Goal: Navigation & Orientation: Go to known website

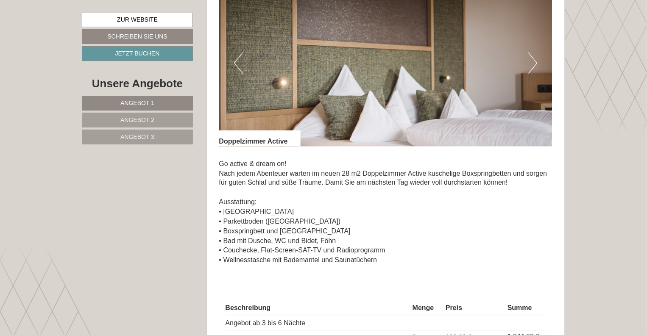
scroll to position [632, 0]
click at [532, 62] on button "Next" at bounding box center [532, 62] width 9 height 21
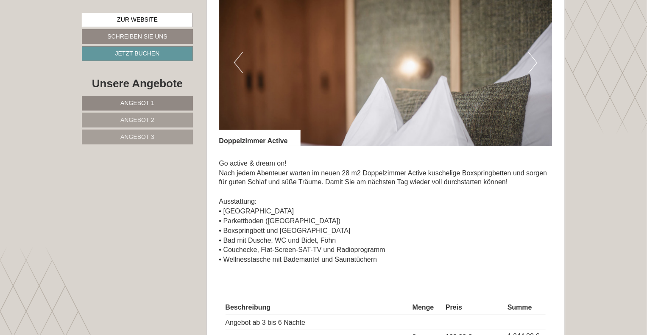
click at [532, 62] on button "Next" at bounding box center [532, 62] width 9 height 21
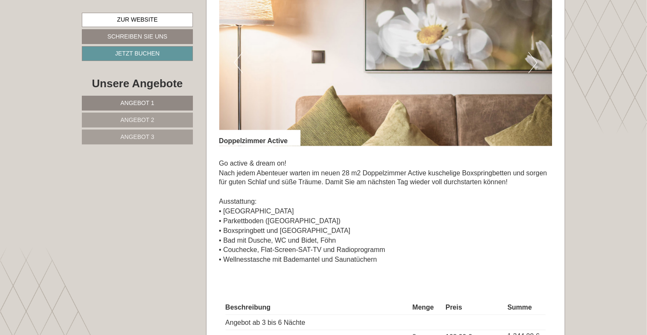
click at [532, 62] on button "Next" at bounding box center [532, 62] width 9 height 21
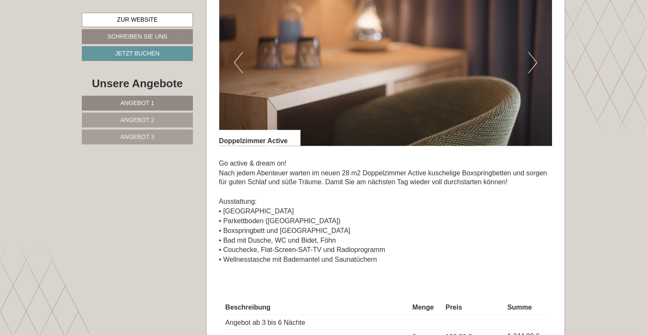
click at [532, 62] on button "Next" at bounding box center [532, 62] width 9 height 21
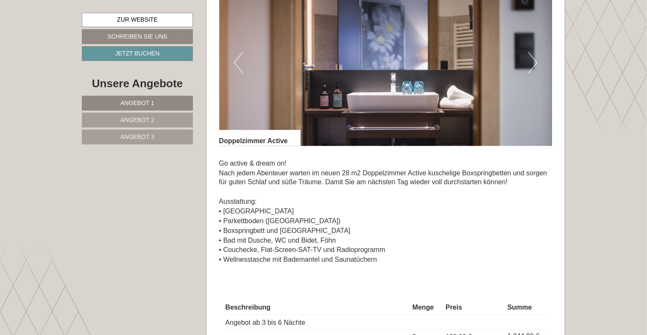
click at [532, 62] on button "Next" at bounding box center [532, 62] width 9 height 21
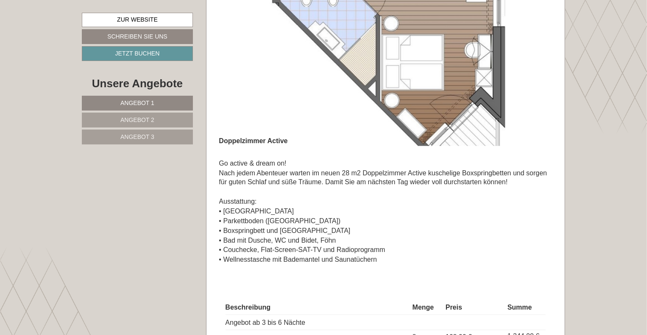
click at [532, 62] on button "Next" at bounding box center [532, 62] width 9 height 21
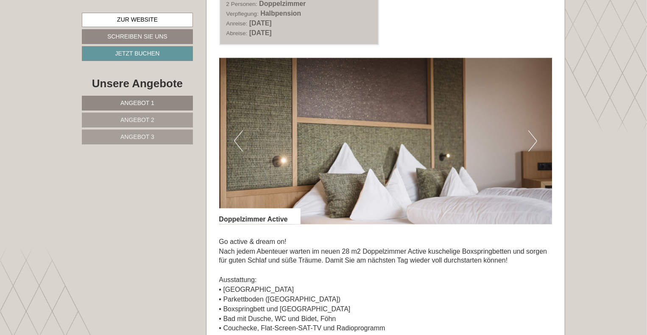
scroll to position [553, 0]
click at [534, 146] on button "Next" at bounding box center [532, 141] width 9 height 21
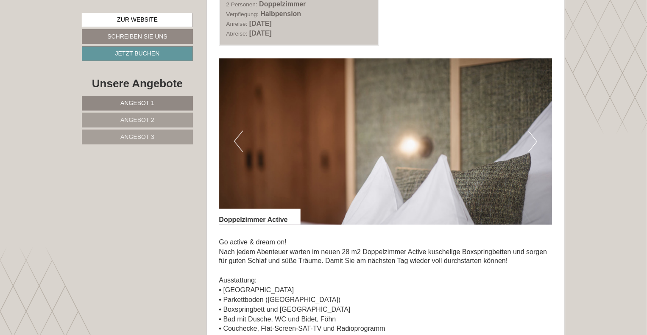
click at [534, 146] on button "Next" at bounding box center [532, 141] width 9 height 21
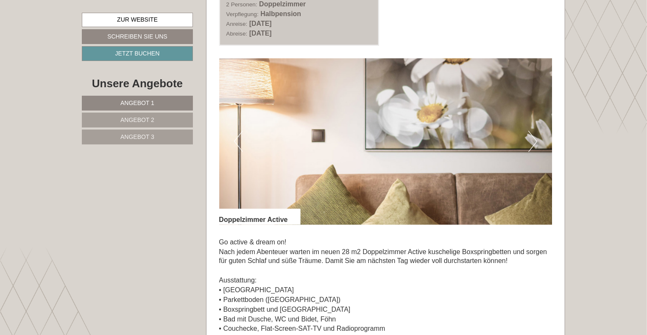
click at [534, 146] on button "Next" at bounding box center [532, 141] width 9 height 21
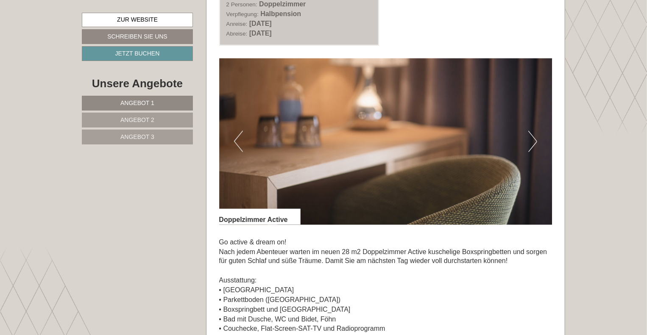
click at [534, 146] on button "Next" at bounding box center [532, 141] width 9 height 21
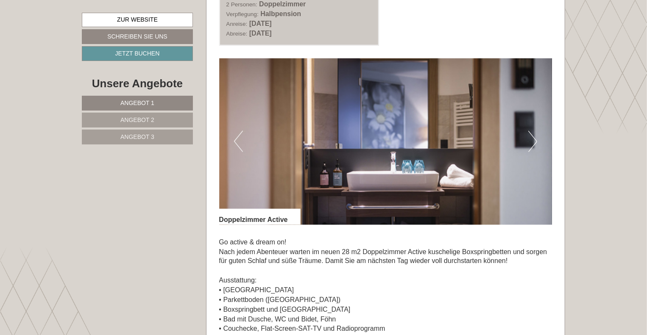
click at [534, 146] on button "Next" at bounding box center [532, 141] width 9 height 21
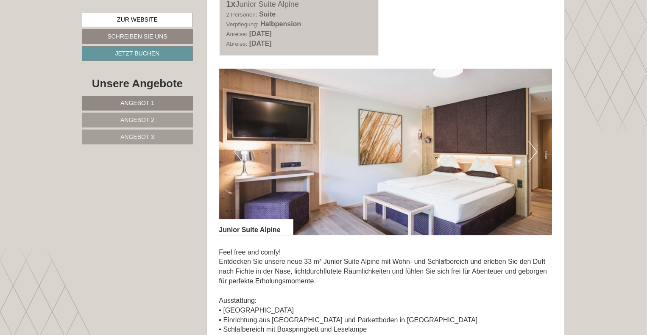
scroll to position [1163, 0]
click at [531, 149] on button "Next" at bounding box center [532, 151] width 9 height 21
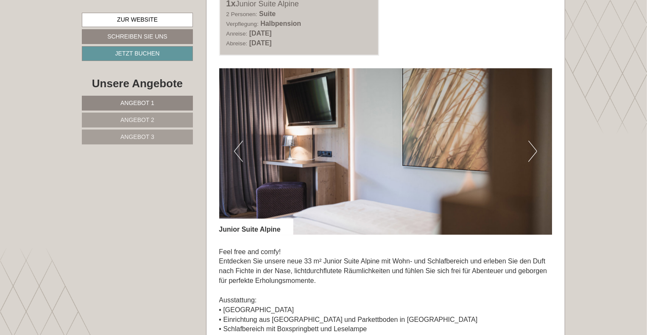
click at [531, 149] on button "Next" at bounding box center [532, 151] width 9 height 21
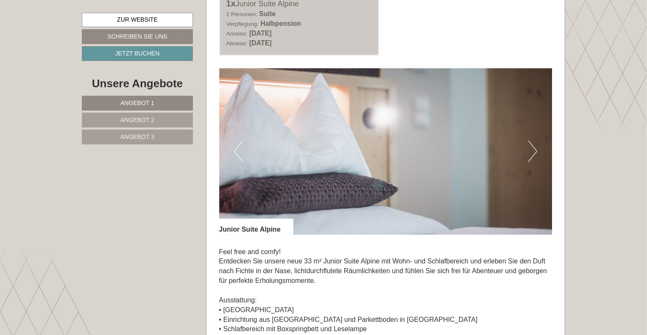
click at [531, 149] on button "Next" at bounding box center [532, 151] width 9 height 21
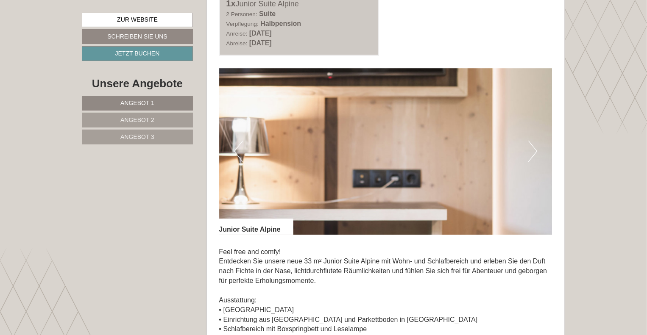
click at [531, 149] on button "Next" at bounding box center [532, 151] width 9 height 21
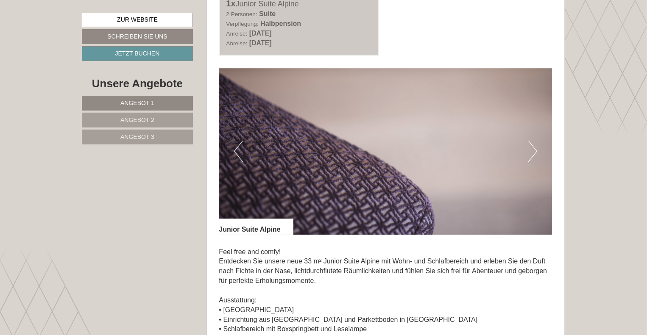
click at [531, 149] on button "Next" at bounding box center [532, 151] width 9 height 21
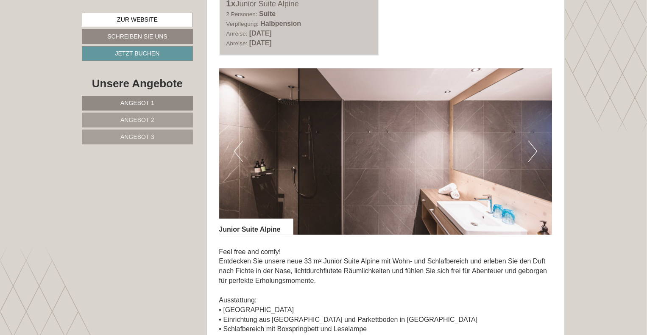
click at [531, 149] on button "Next" at bounding box center [532, 151] width 9 height 21
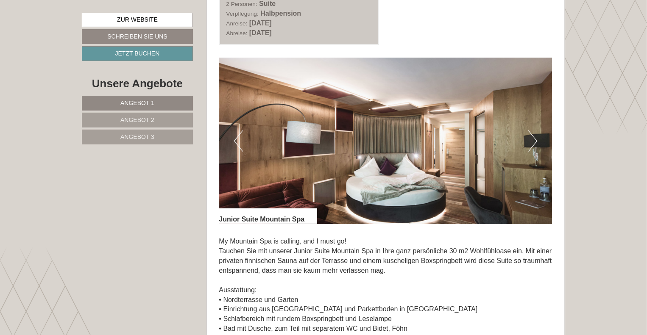
scroll to position [1793, 0]
click at [532, 143] on button "Next" at bounding box center [532, 140] width 9 height 21
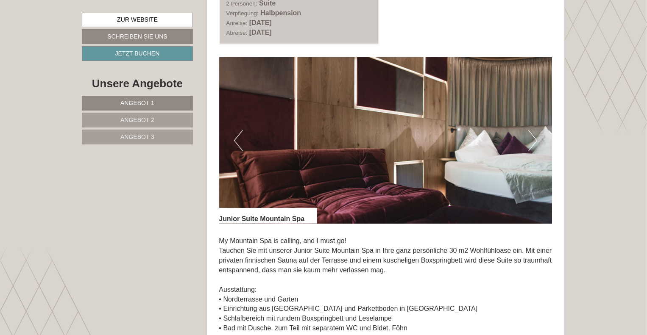
click at [532, 143] on button "Next" at bounding box center [532, 140] width 9 height 21
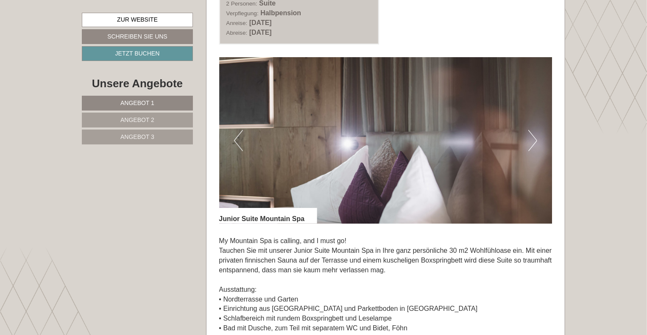
click at [532, 143] on button "Next" at bounding box center [532, 140] width 9 height 21
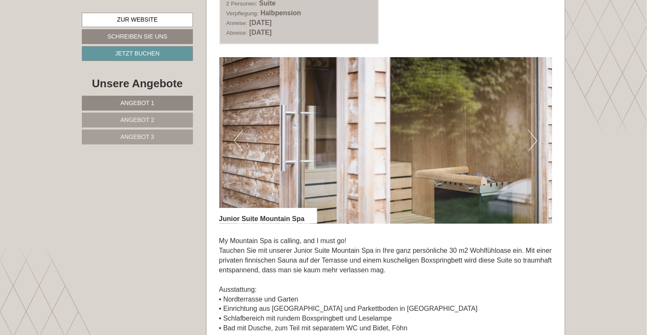
click at [532, 143] on button "Next" at bounding box center [532, 140] width 9 height 21
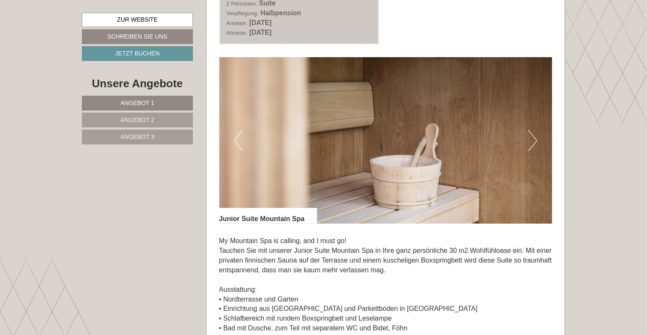
click at [532, 143] on button "Next" at bounding box center [532, 140] width 9 height 21
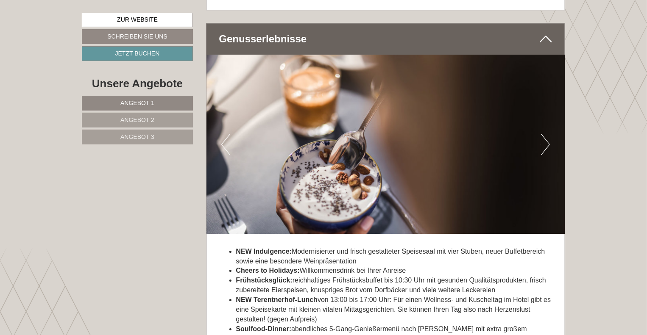
scroll to position [2804, 0]
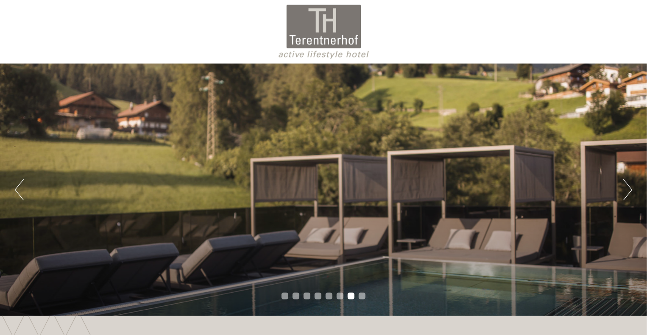
click at [629, 194] on button "Next" at bounding box center [627, 189] width 9 height 21
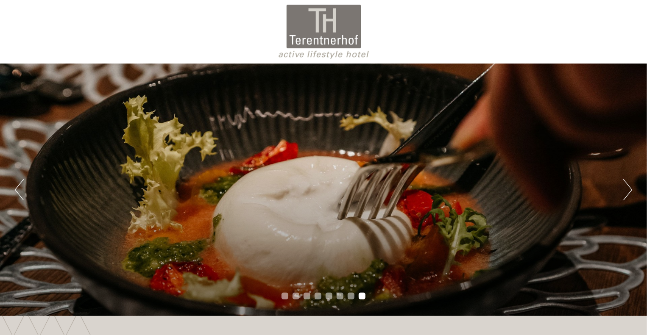
click at [629, 194] on button "Next" at bounding box center [627, 189] width 9 height 21
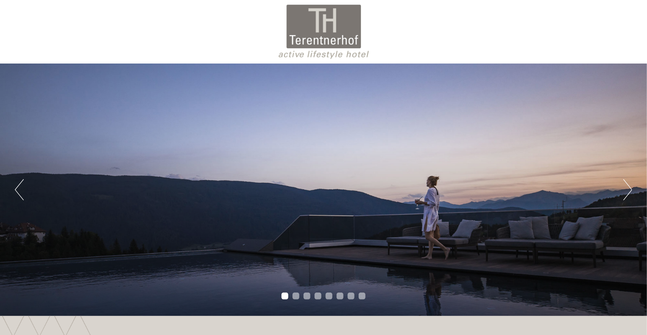
click at [629, 194] on button "Next" at bounding box center [627, 189] width 9 height 21
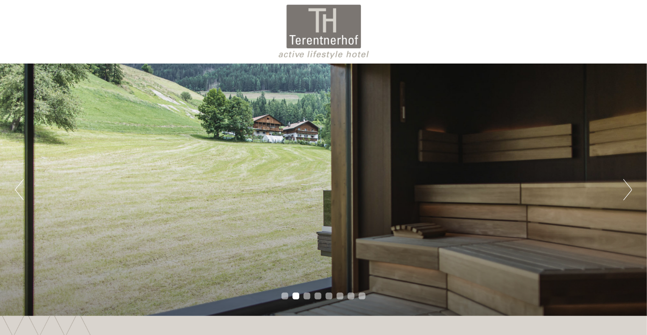
click at [629, 194] on button "Next" at bounding box center [627, 189] width 9 height 21
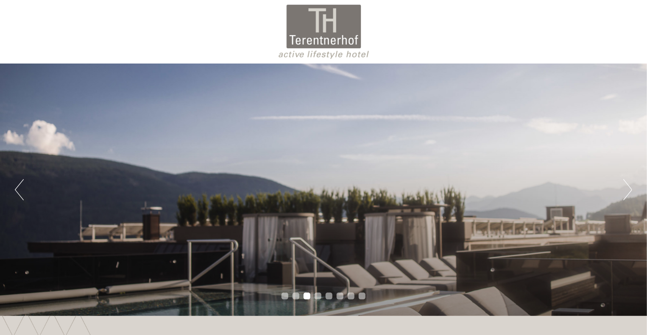
click at [629, 194] on button "Next" at bounding box center [627, 189] width 9 height 21
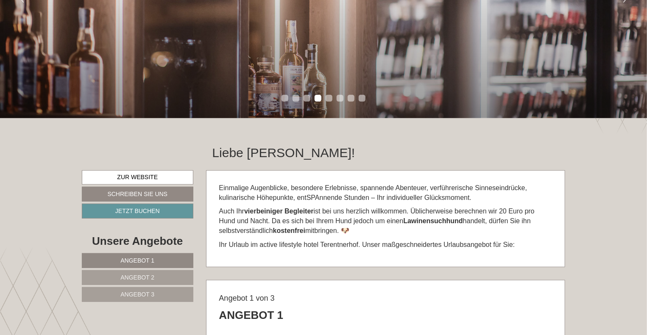
scroll to position [198, 0]
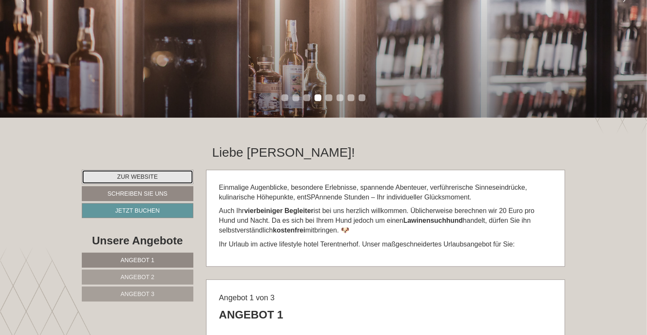
click at [161, 175] on link "Zur Website" at bounding box center [137, 177] width 111 height 14
